Goal: Transaction & Acquisition: Purchase product/service

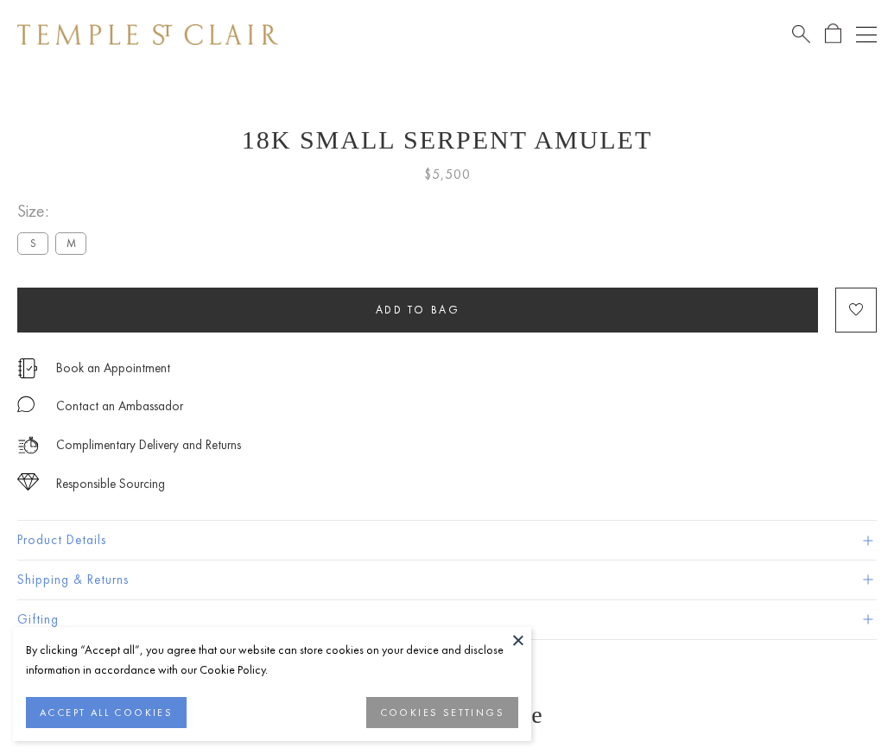
click at [417, 309] on span "Add to bag" at bounding box center [418, 309] width 85 height 15
